Goal: Check status: Check status

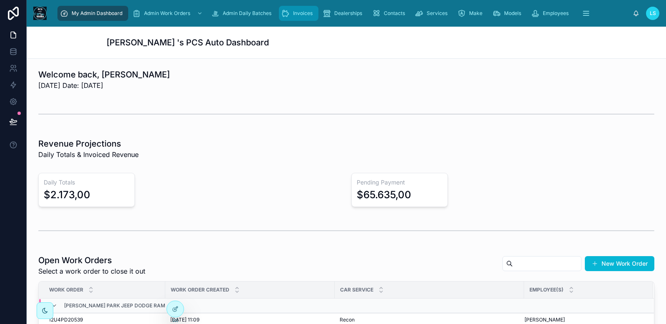
click at [304, 11] on span "Invoices" at bounding box center [303, 13] width 20 height 7
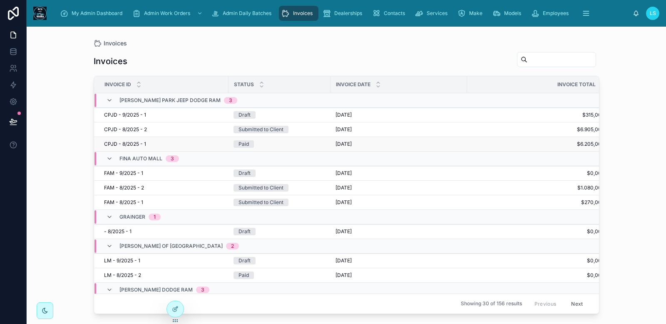
scroll to position [0, 2]
click at [413, 130] on div "[DATE] [DATE]" at bounding box center [396, 129] width 126 height 7
click at [138, 87] on icon at bounding box center [138, 86] width 5 height 5
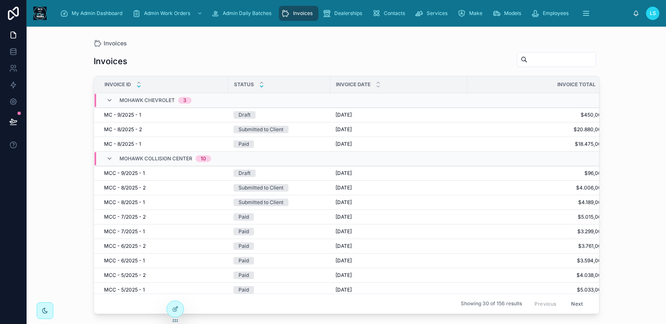
click at [262, 87] on icon at bounding box center [261, 86] width 5 height 5
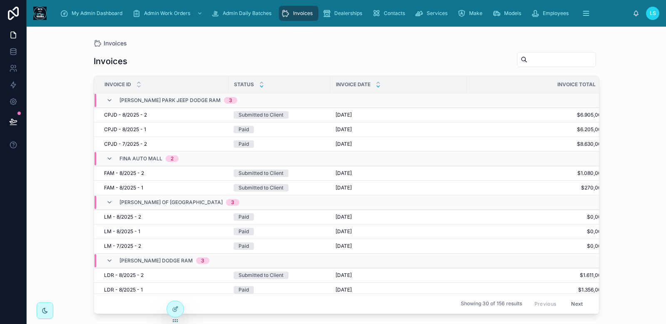
click at [378, 86] on icon at bounding box center [377, 86] width 3 height 1
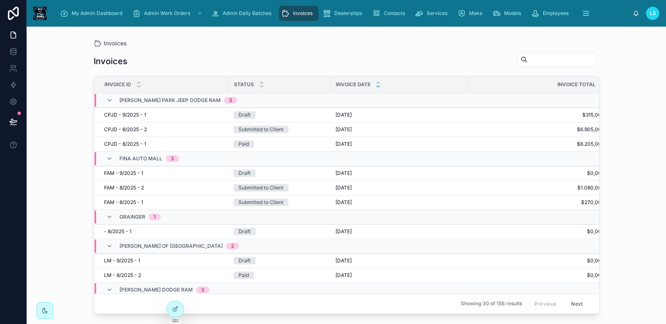
click at [531, 60] on input "text" at bounding box center [561, 60] width 68 height 12
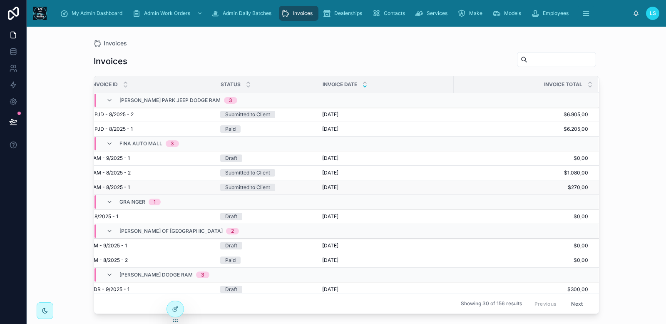
scroll to position [0, 13]
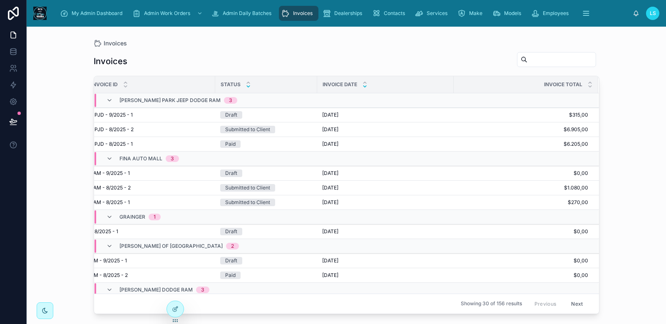
click at [248, 86] on icon at bounding box center [247, 86] width 5 height 5
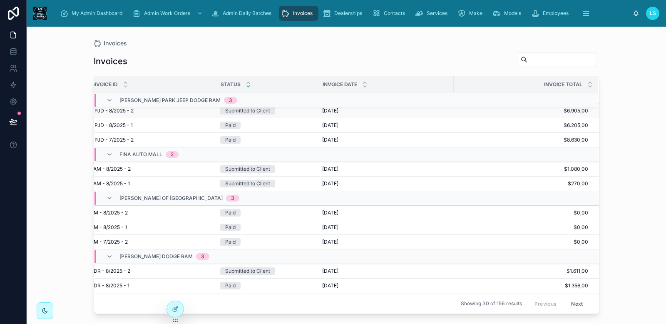
scroll to position [0, 13]
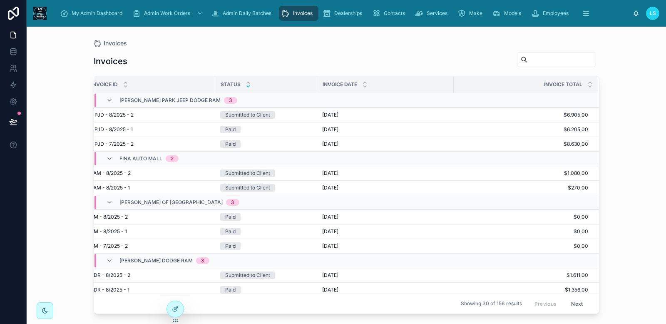
click at [260, 114] on div "Submitted to Client" at bounding box center [247, 114] width 45 height 7
